Goal: Transaction & Acquisition: Purchase product/service

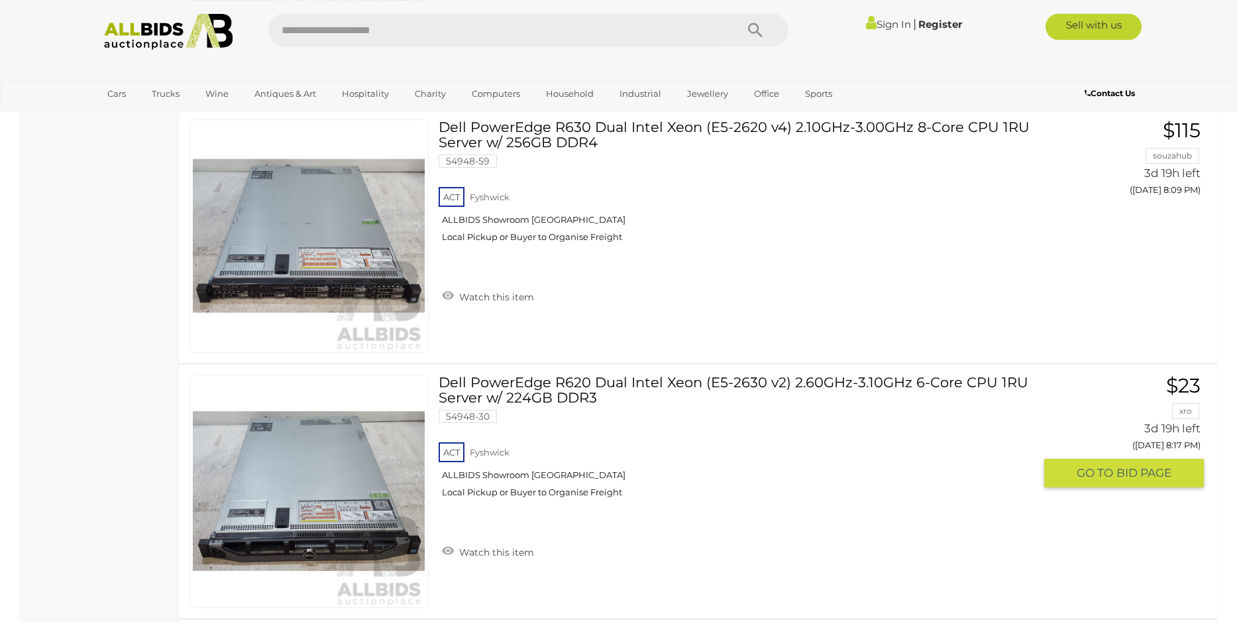
scroll to position [1964, 0]
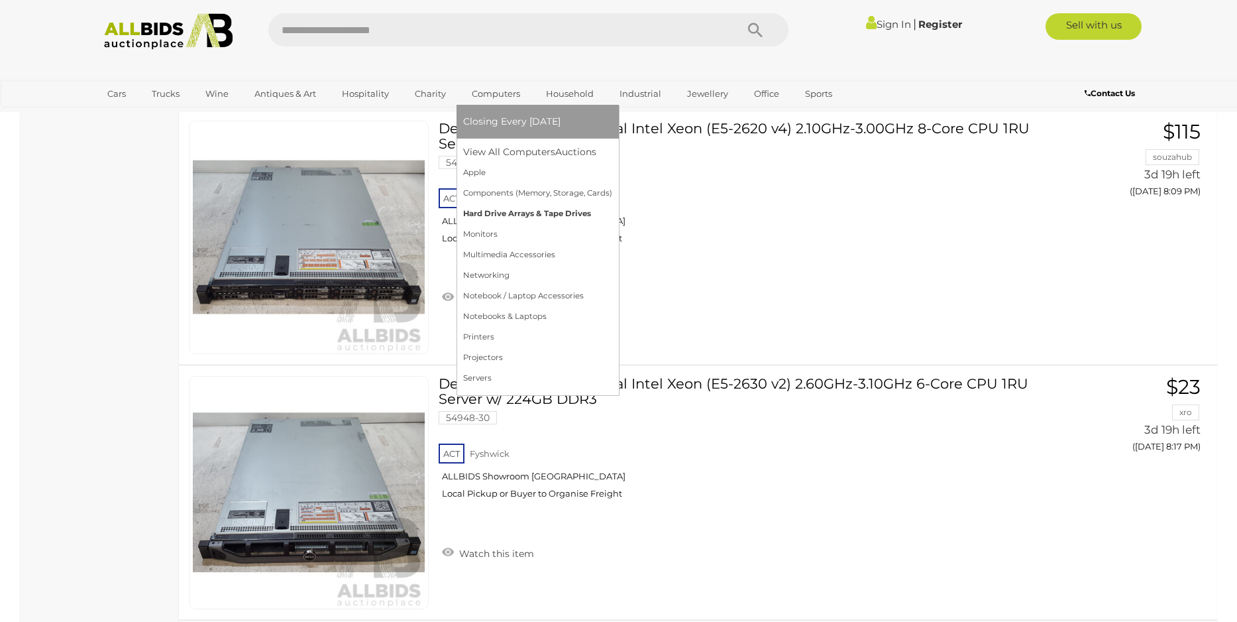
click at [501, 216] on link "Hard Drive Arrays & Tape Drives" at bounding box center [537, 213] width 149 height 21
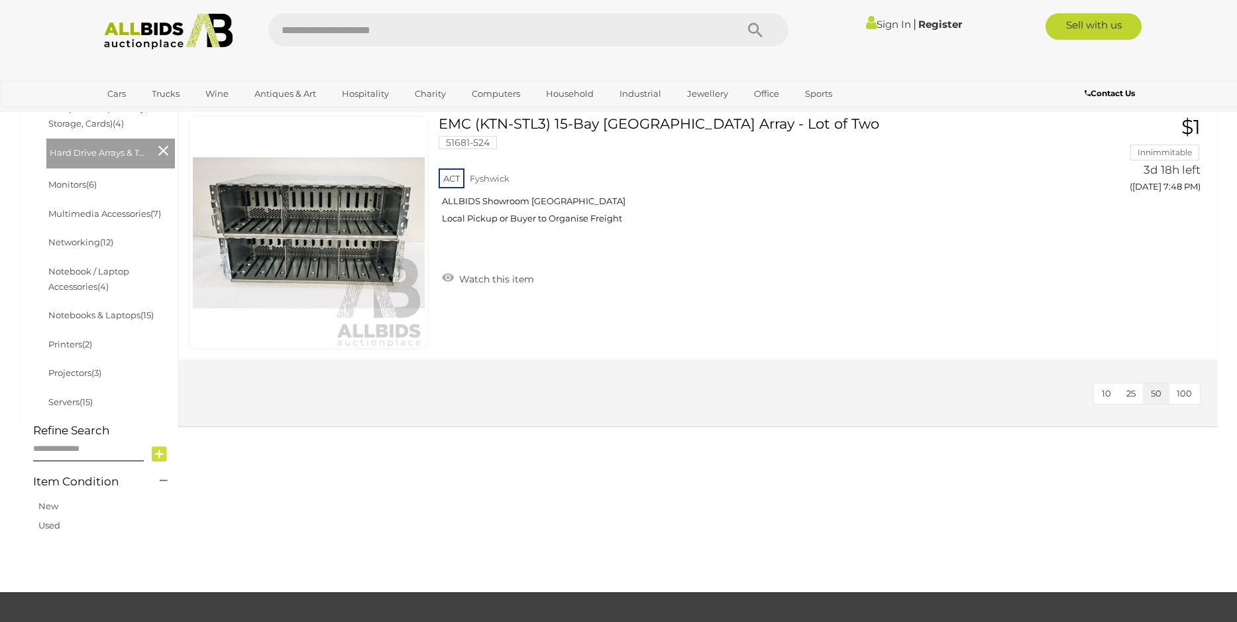
scroll to position [76, 0]
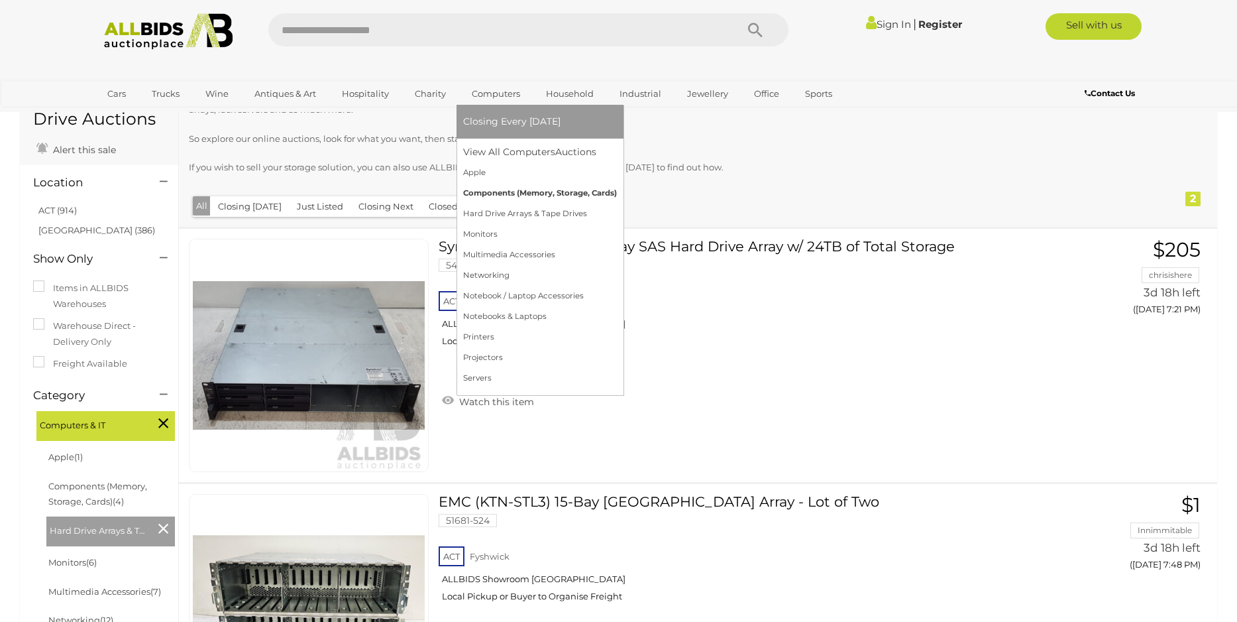
click at [488, 195] on link "Components (Memory, Storage, Cards)" at bounding box center [540, 193] width 154 height 21
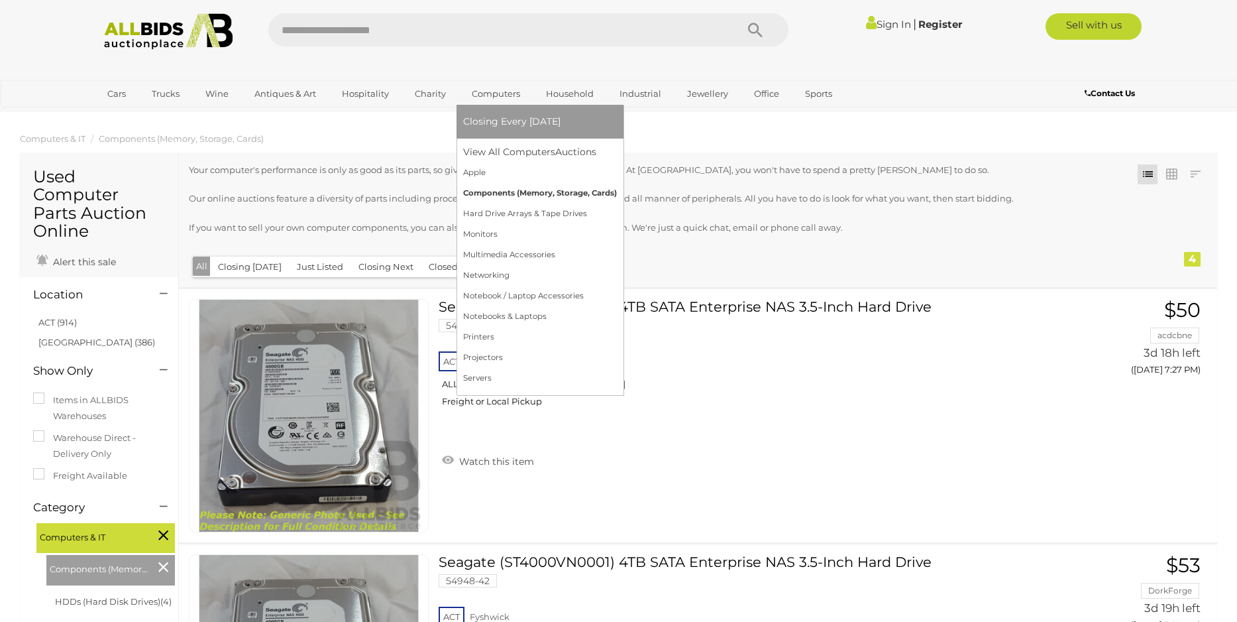
click at [501, 197] on link "Components (Memory, Storage, Cards)" at bounding box center [540, 193] width 154 height 21
click at [484, 282] on link "Networking" at bounding box center [537, 275] width 149 height 21
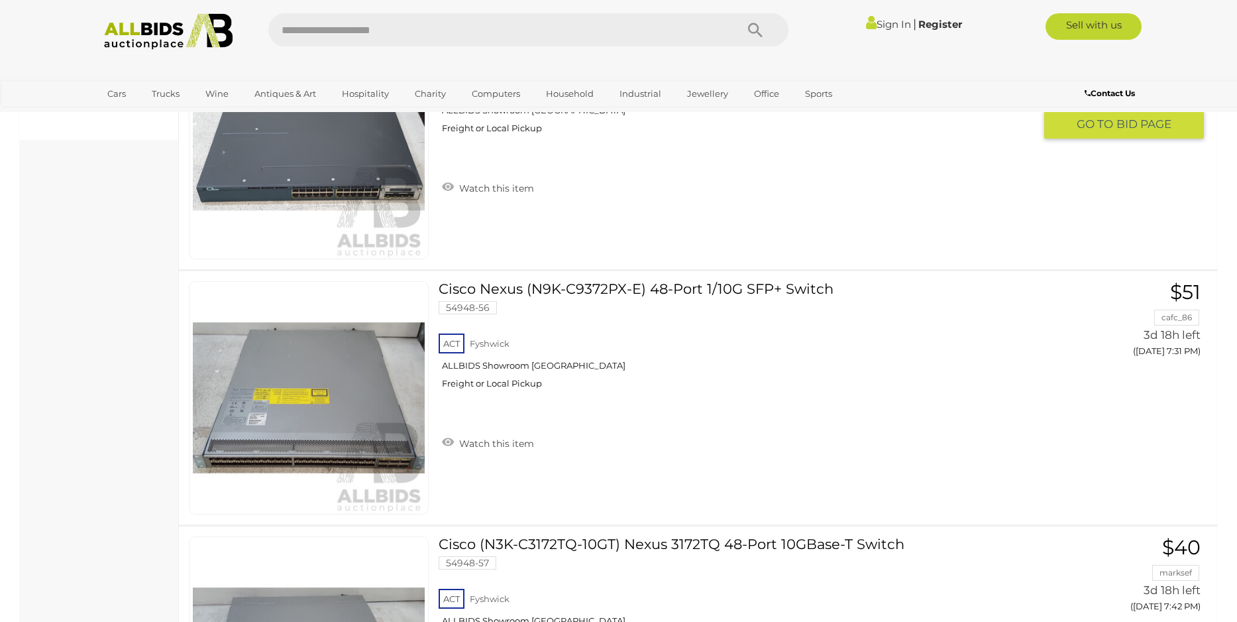
scroll to position [982, 0]
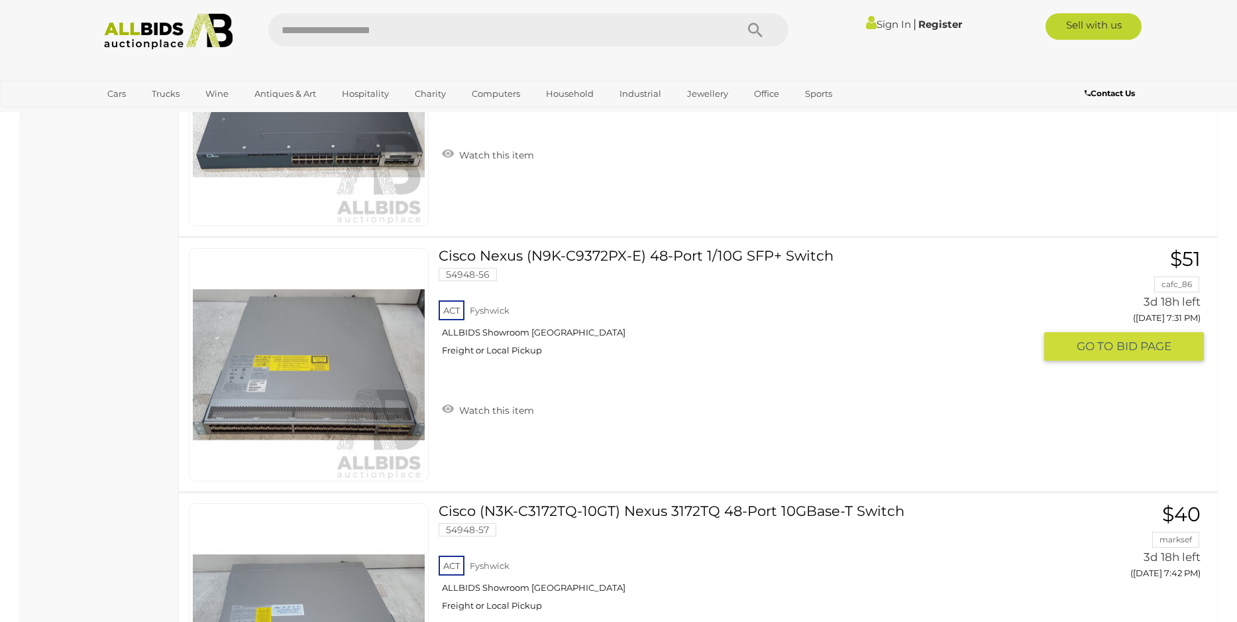
click at [681, 256] on link "Cisco Nexus (N9K-C9372PX-E) 48-Port 1/10G SFP+ Switch 54948-56 ACT Fyshwick" at bounding box center [742, 307] width 586 height 118
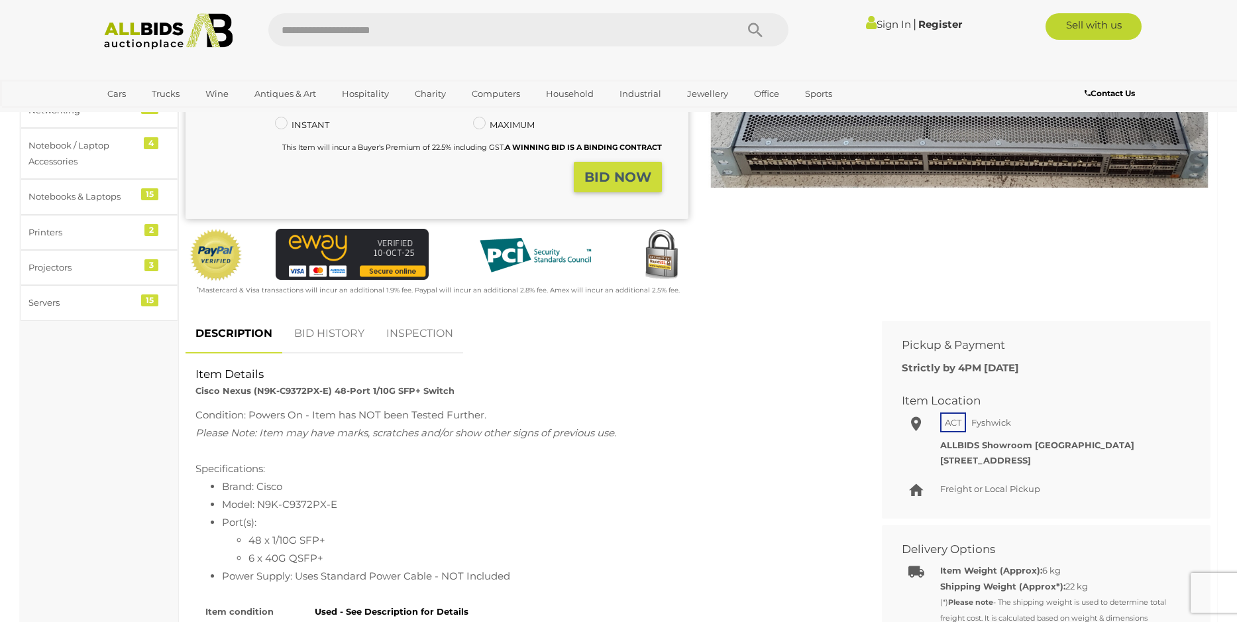
scroll to position [76, 0]
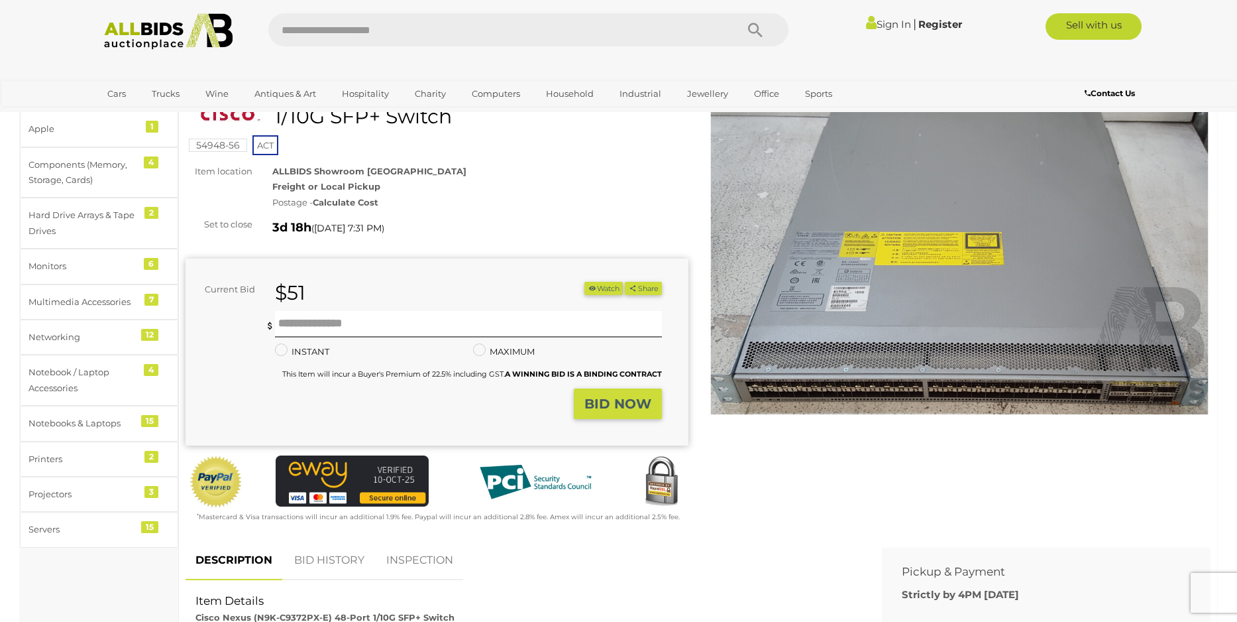
click at [861, 354] on img at bounding box center [959, 252] width 503 height 324
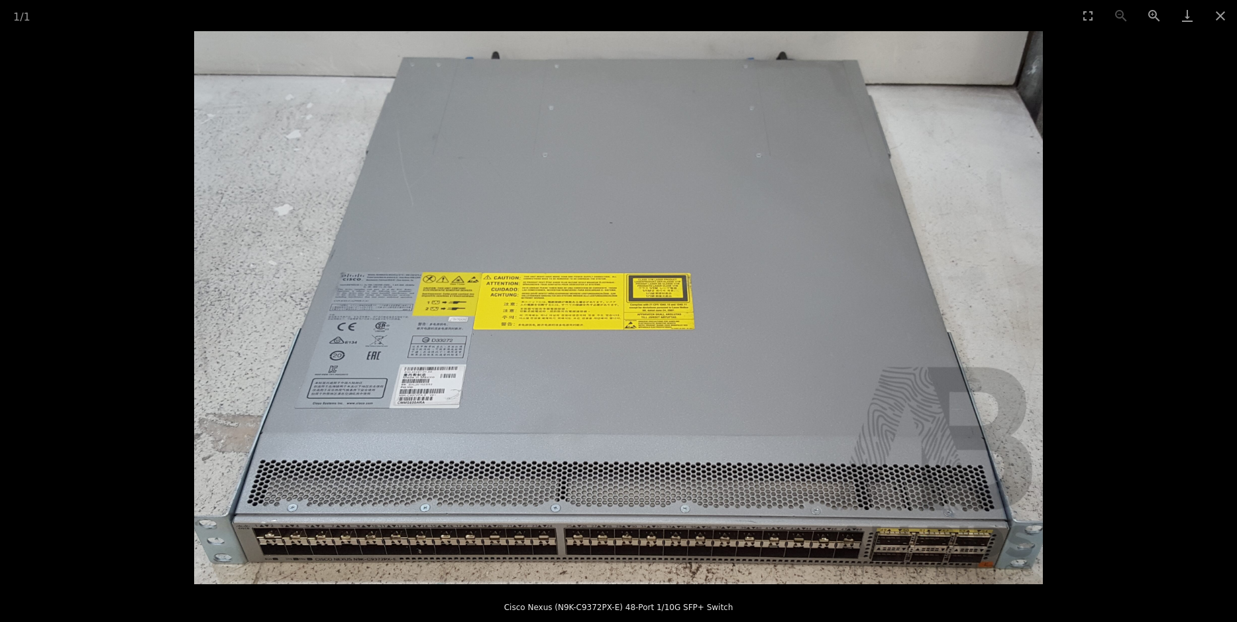
click at [526, 388] on img at bounding box center [618, 307] width 849 height 553
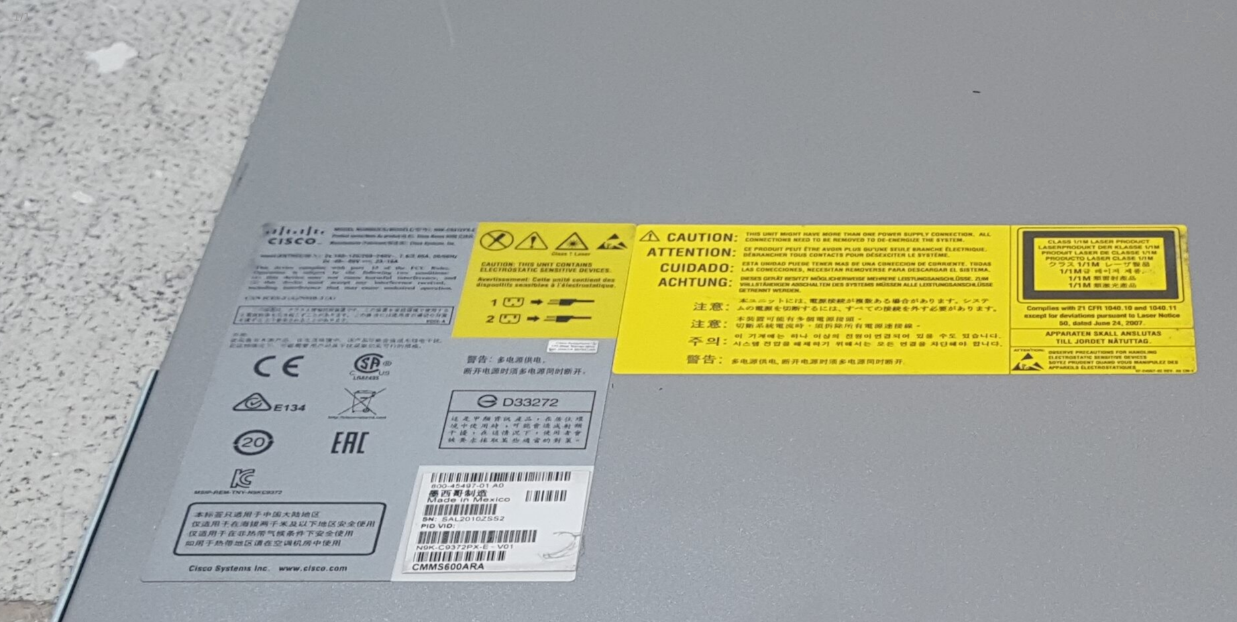
drag, startPoint x: 342, startPoint y: 300, endPoint x: 558, endPoint y: 430, distance: 252.0
click at [558, 430] on img at bounding box center [995, 316] width 2241 height 1459
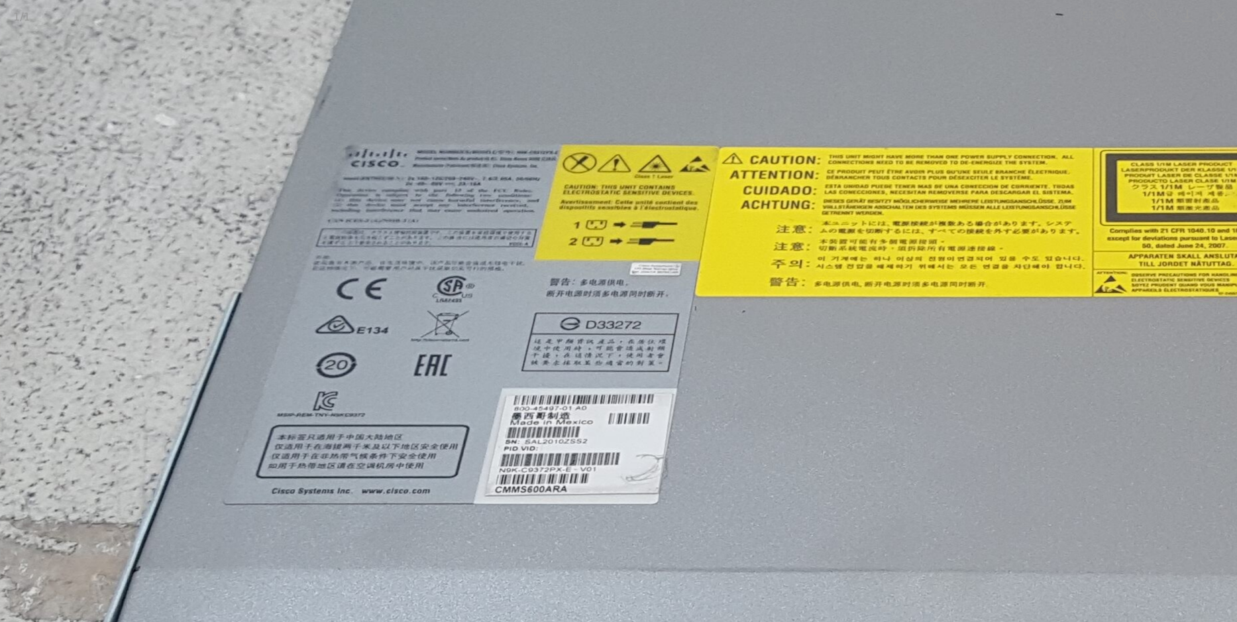
drag, startPoint x: 700, startPoint y: 541, endPoint x: 704, endPoint y: 446, distance: 95.5
click at [704, 446] on img at bounding box center [1078, 238] width 2241 height 1459
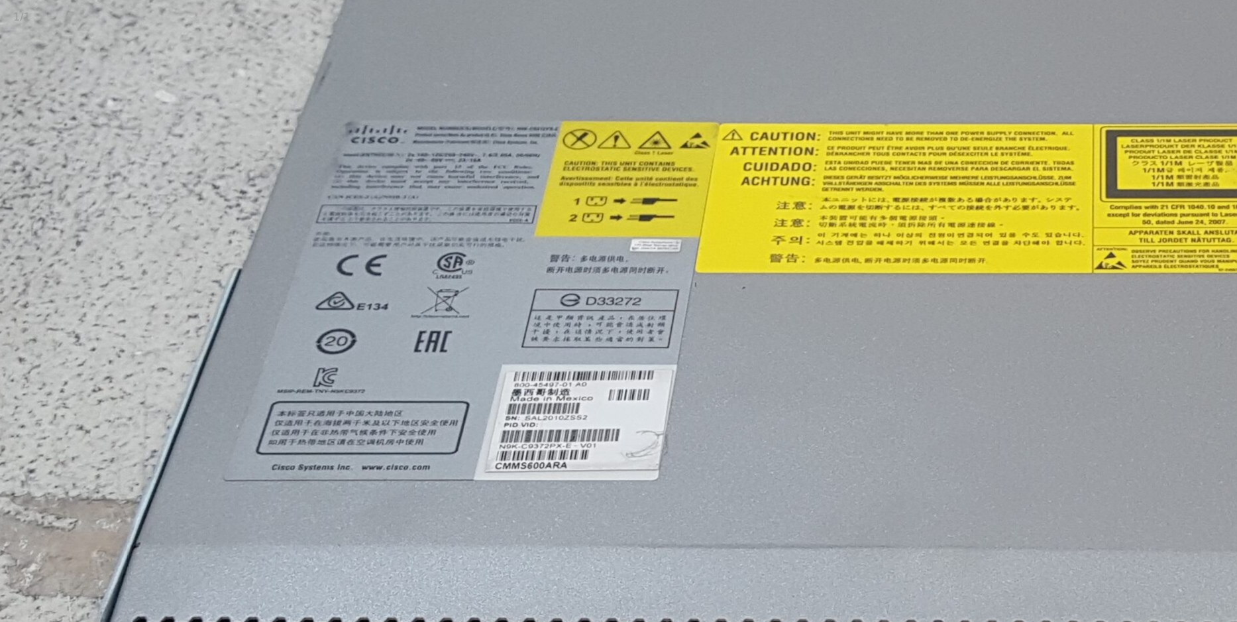
click at [561, 424] on img at bounding box center [1079, 214] width 2241 height 1459
click at [892, 338] on img at bounding box center [1079, 214] width 2241 height 1459
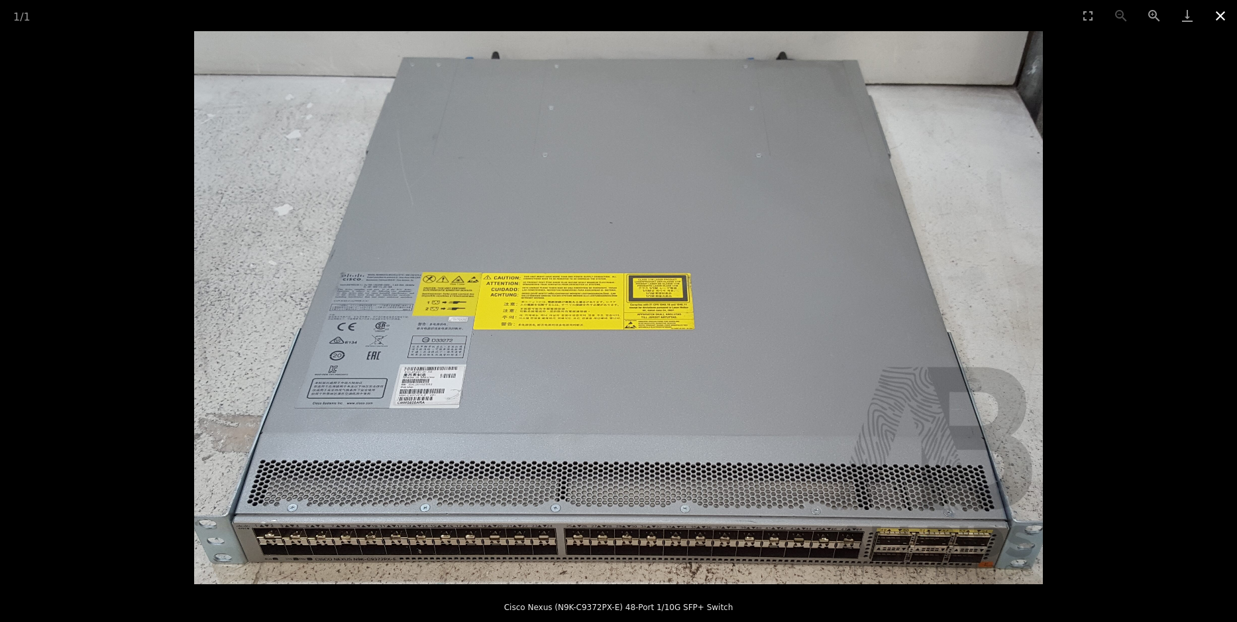
click at [1226, 13] on button "Close gallery" at bounding box center [1220, 15] width 33 height 31
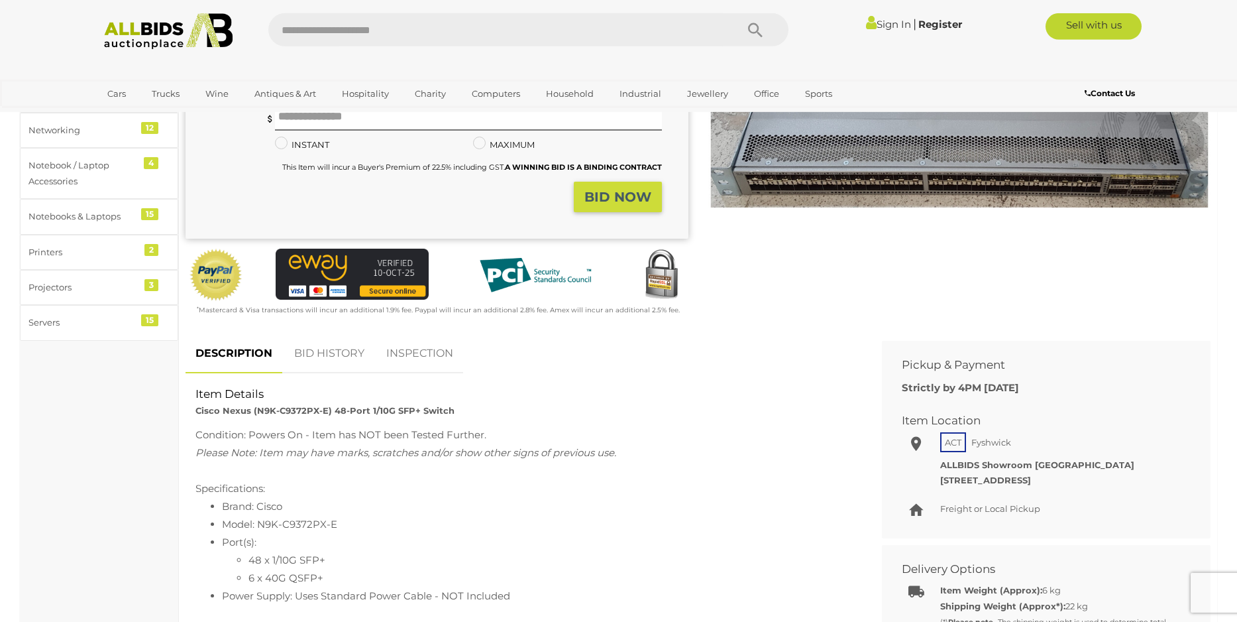
scroll to position [378, 0]
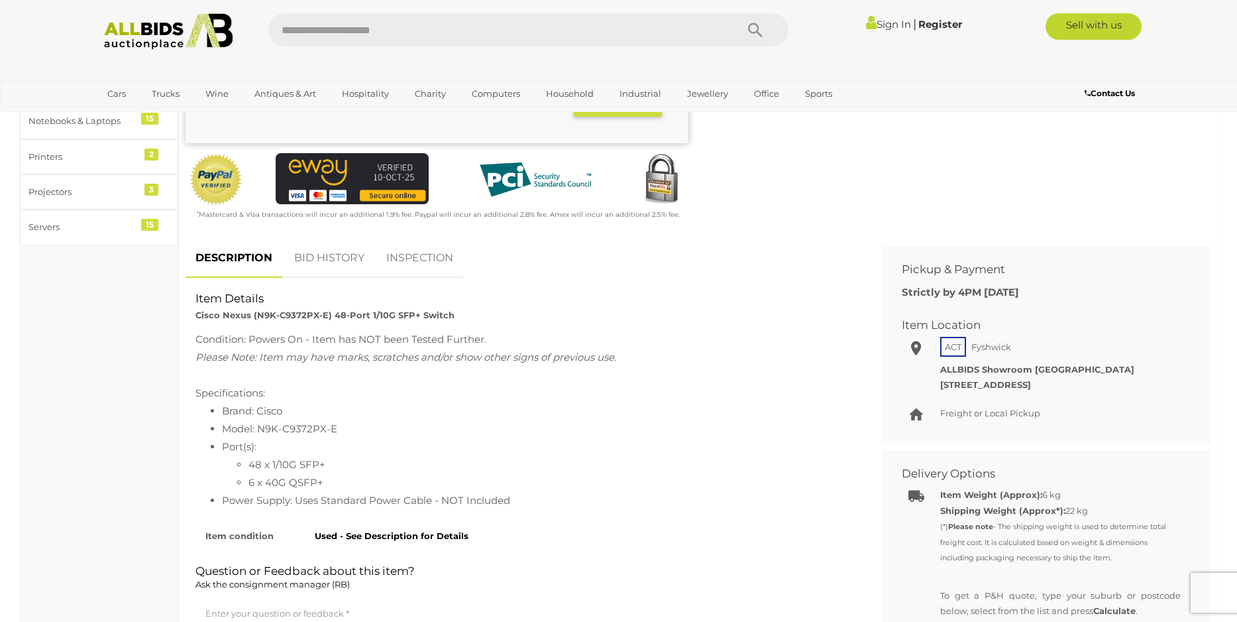
click at [335, 259] on link "BID HISTORY" at bounding box center [329, 258] width 90 height 39
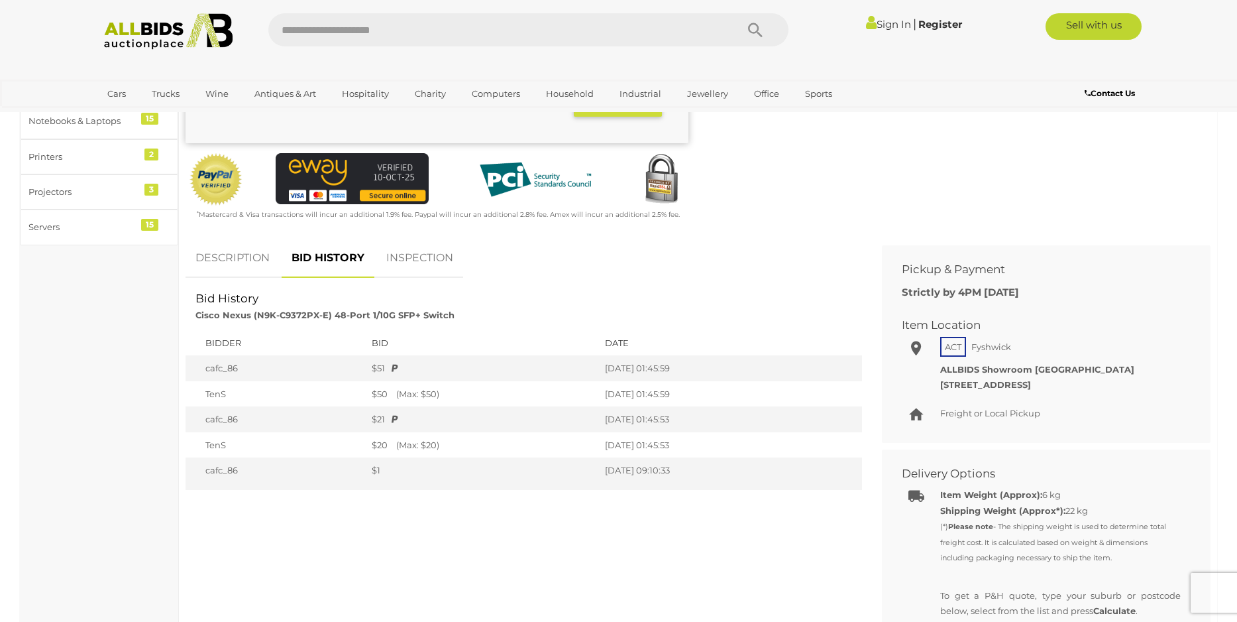
click at [425, 264] on link "INSPECTION" at bounding box center [419, 258] width 87 height 39
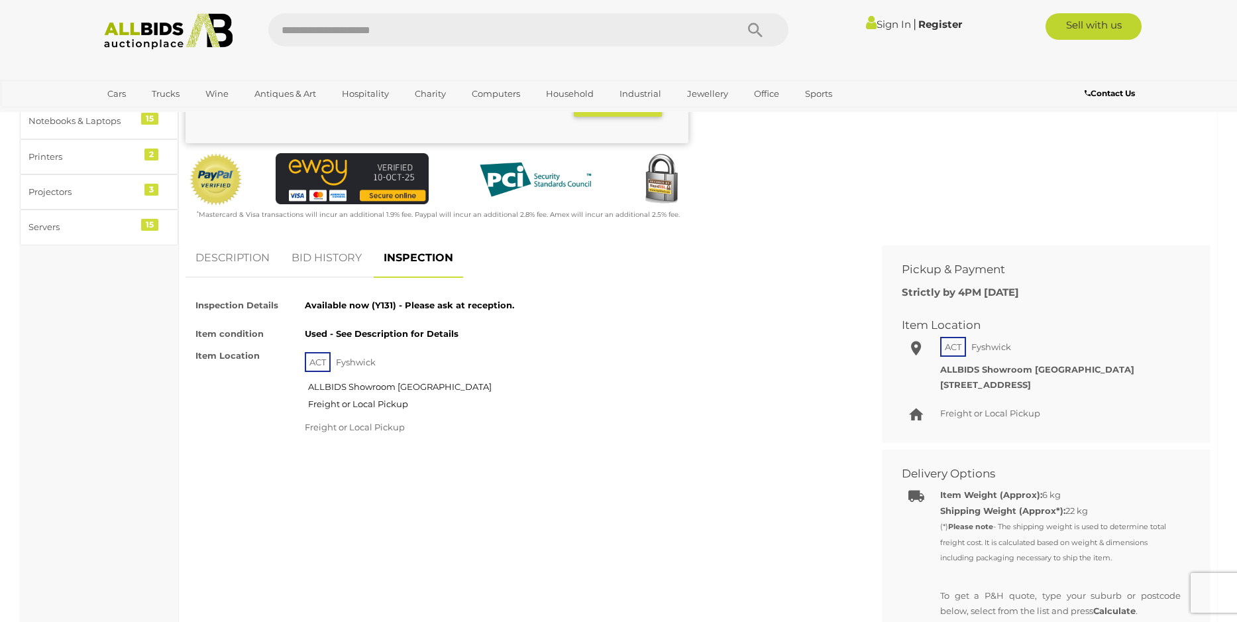
click at [325, 259] on link "BID HISTORY" at bounding box center [327, 258] width 90 height 39
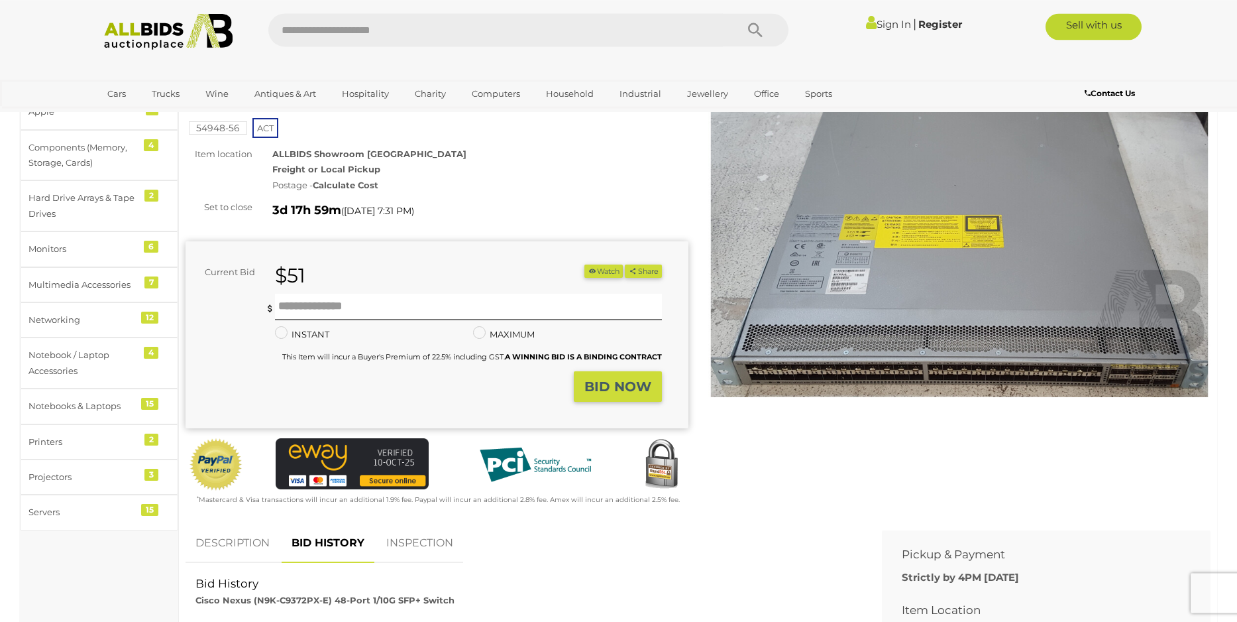
scroll to position [302, 0]
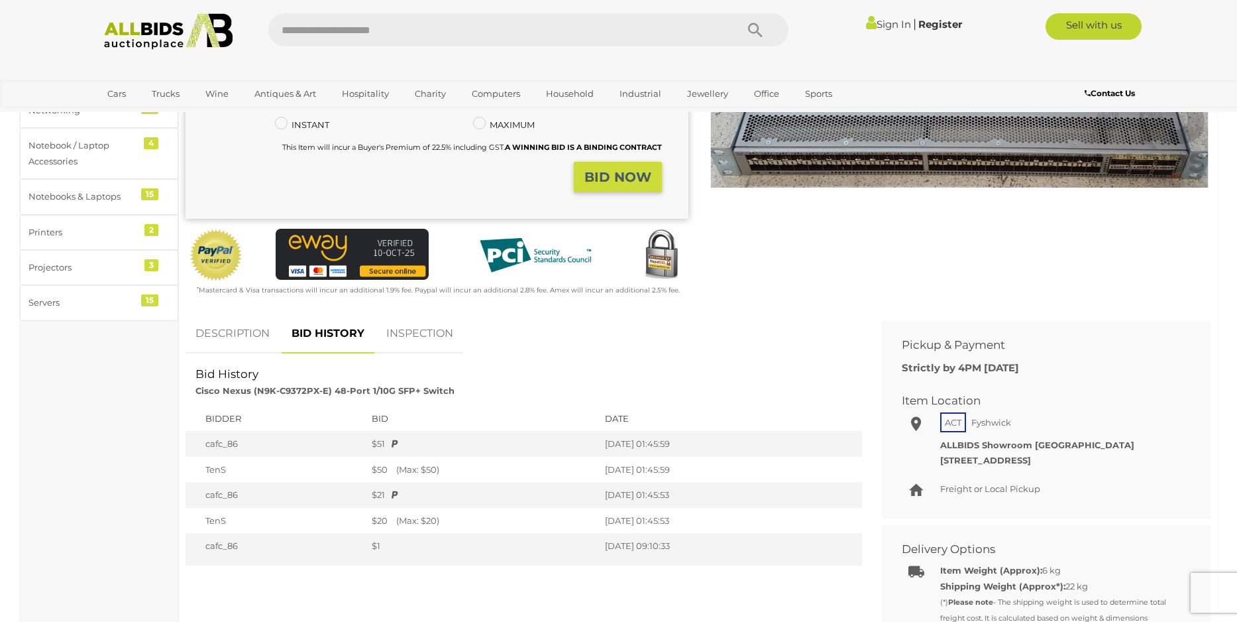
click at [229, 341] on link "DESCRIPTION" at bounding box center [233, 333] width 94 height 39
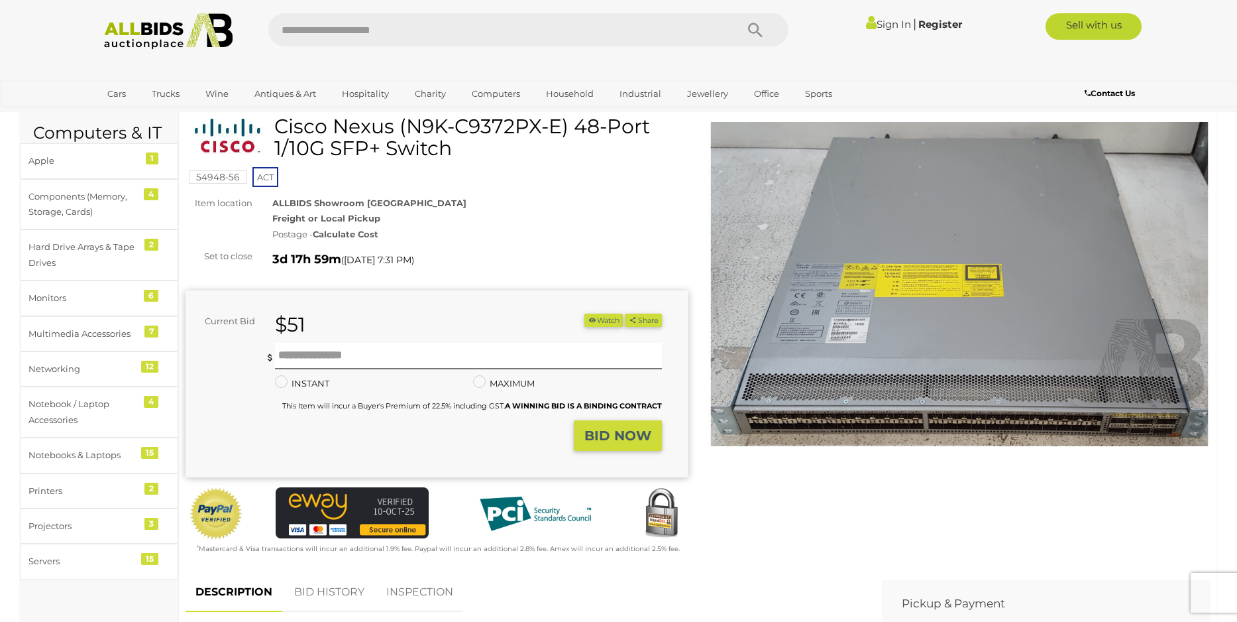
scroll to position [76, 0]
